Goal: Task Accomplishment & Management: Use online tool/utility

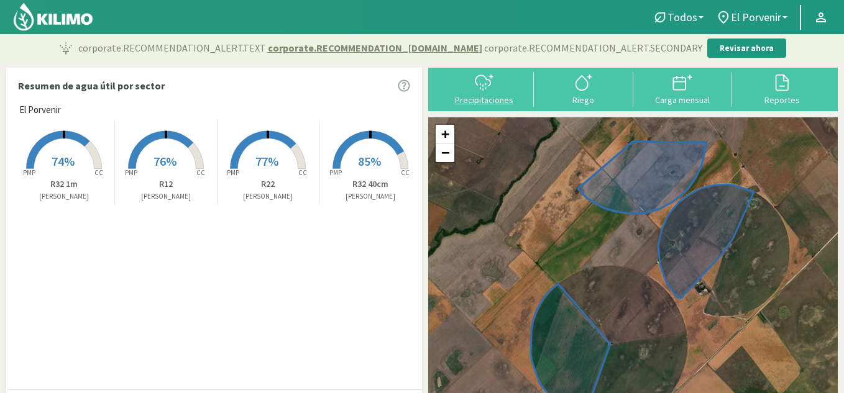
click at [480, 83] on icon at bounding box center [480, 83] width 0 height 1
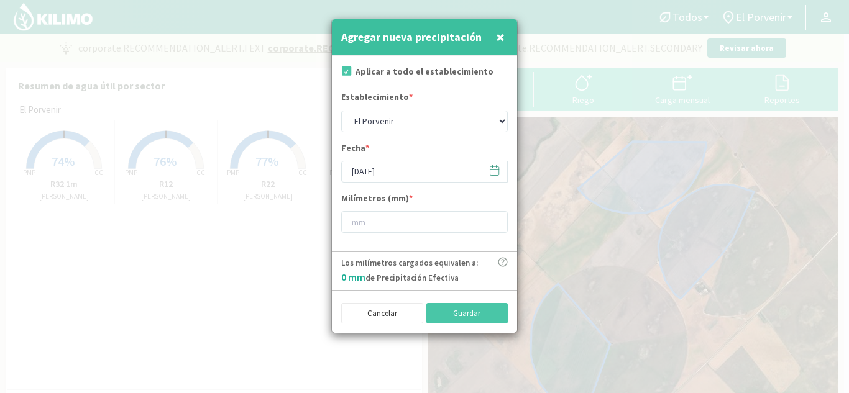
click at [488, 165] on icon at bounding box center [494, 171] width 12 height 12
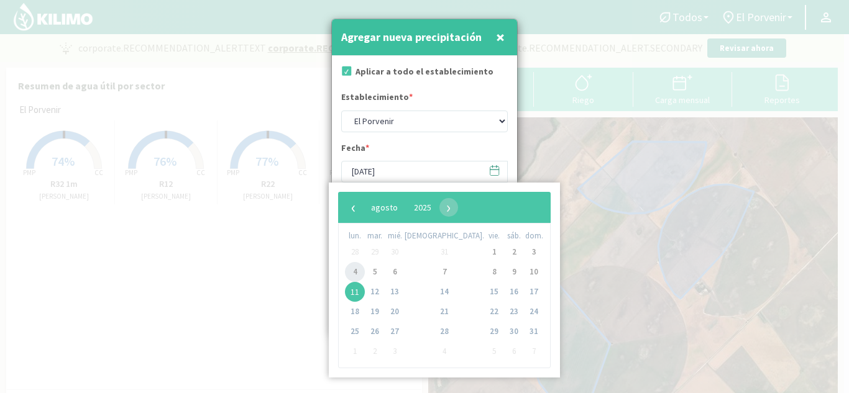
click at [356, 277] on span "4" at bounding box center [355, 272] width 20 height 20
type input "[DATE]"
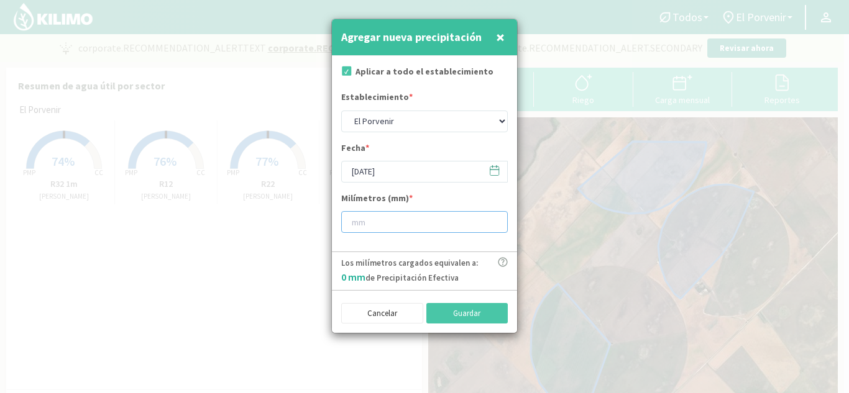
click at [430, 222] on input "number" at bounding box center [424, 222] width 167 height 22
type input "5"
click at [452, 320] on button "Guardar" at bounding box center [467, 313] width 82 height 21
type input "[DATE]"
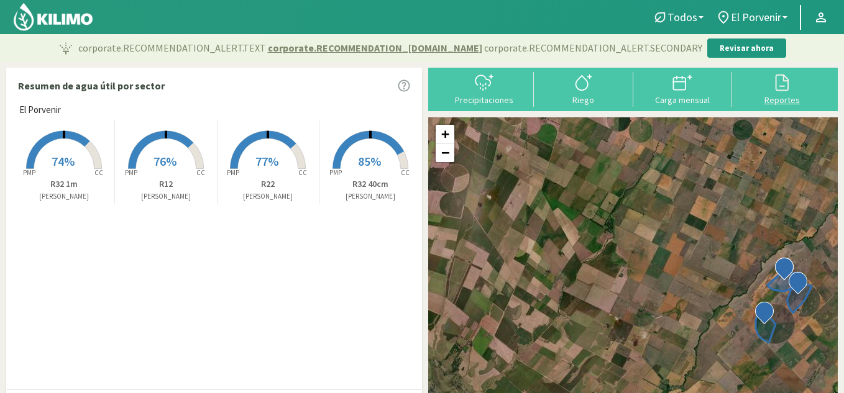
click at [783, 78] on icon at bounding box center [782, 83] width 13 height 17
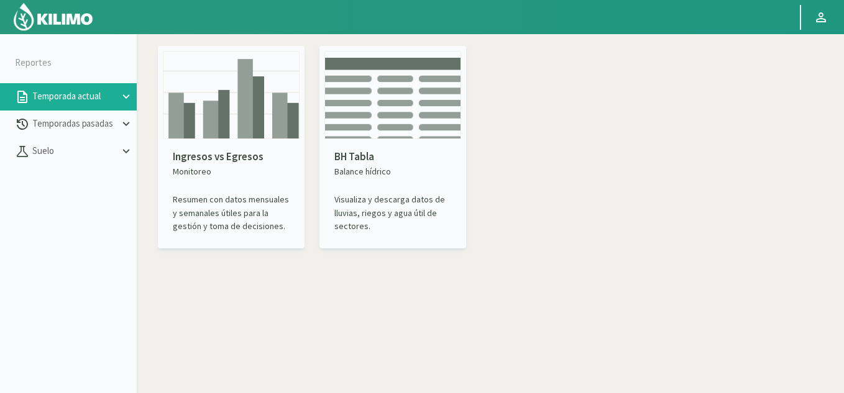
click at [31, 22] on img at bounding box center [52, 17] width 81 height 30
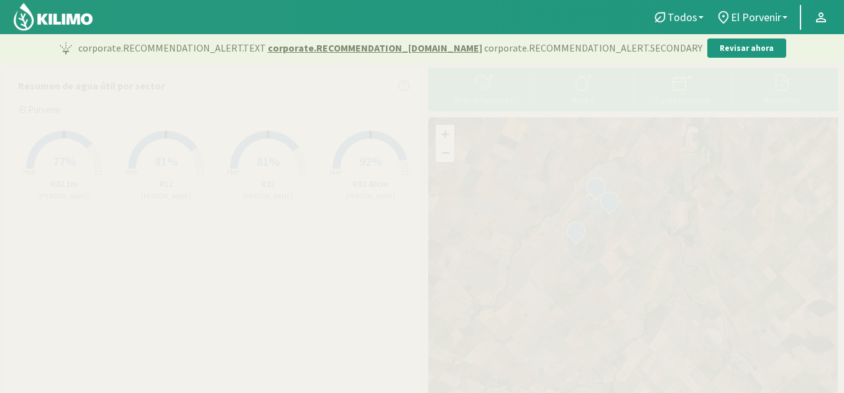
click at [81, 165] on rect at bounding box center [63, 170] width 99 height 99
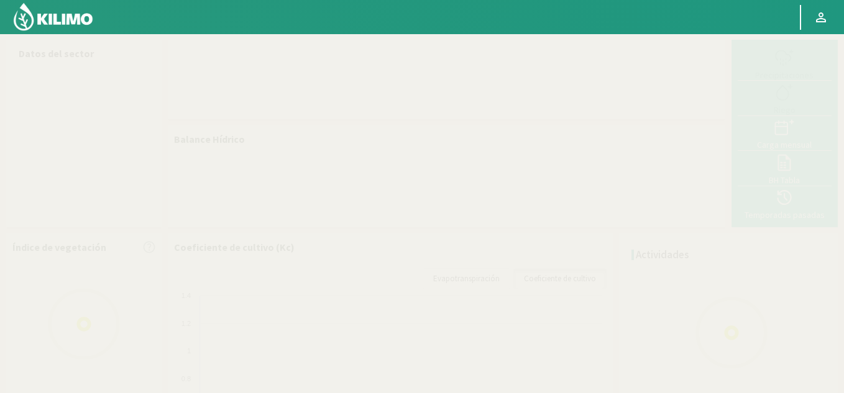
select select "2: Object"
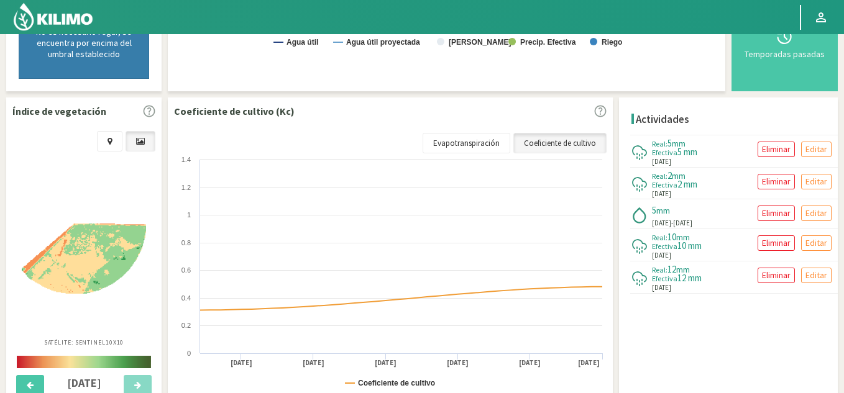
scroll to position [159, 0]
